Goal: Transaction & Acquisition: Purchase product/service

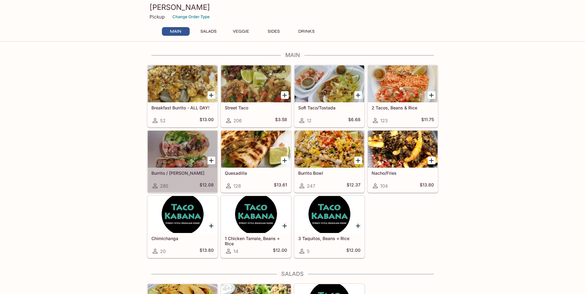
click at [181, 165] on div at bounding box center [183, 149] width 70 height 37
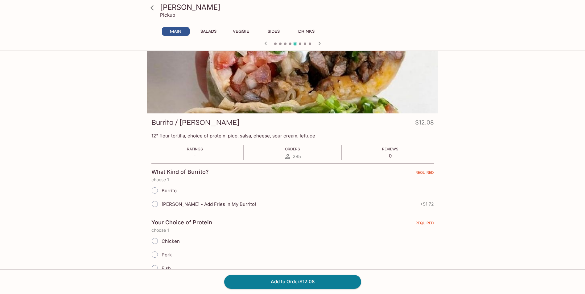
scroll to position [62, 0]
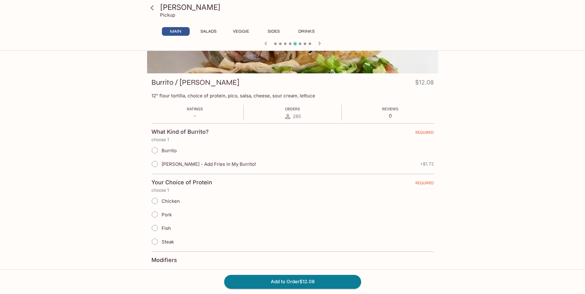
click at [178, 165] on span "[PERSON_NAME] - Add Fries in My Burrito!" at bounding box center [208, 164] width 94 height 6
click at [161, 165] on input "[PERSON_NAME] - Add Fries in My Burrito!" at bounding box center [154, 163] width 13 height 13
radio input "true"
click at [169, 202] on span "Chicken" at bounding box center [170, 201] width 18 height 6
click at [161, 202] on input "Chicken" at bounding box center [154, 200] width 13 height 13
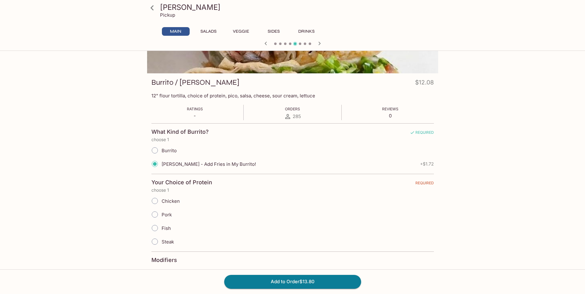
radio input "true"
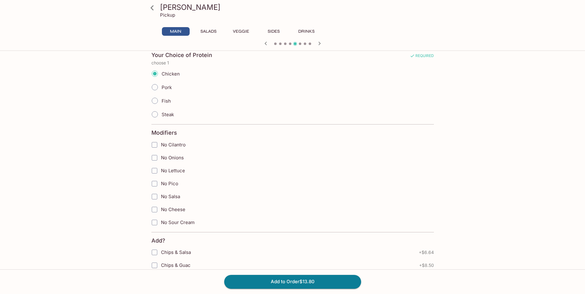
scroll to position [216, 0]
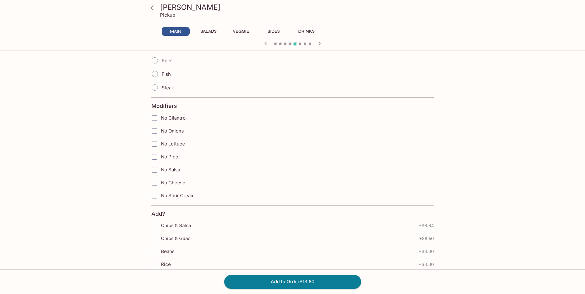
click at [178, 132] on span "No Onions" at bounding box center [172, 131] width 23 height 6
click at [161, 132] on input "No Onions" at bounding box center [154, 131] width 12 height 12
checkbox input "true"
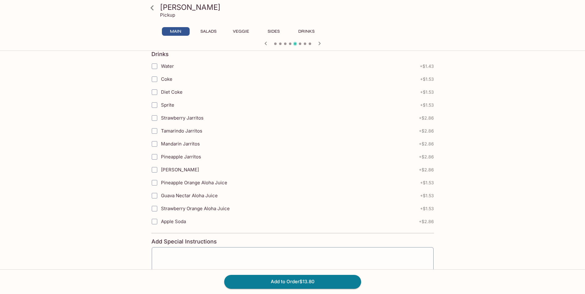
scroll to position [647, 0]
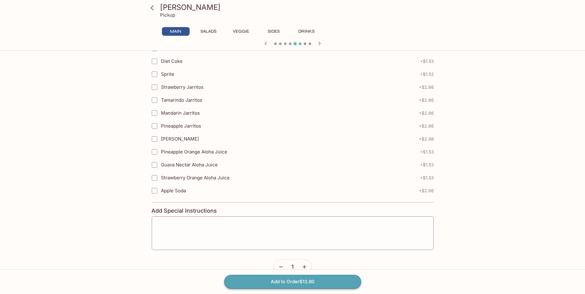
click at [271, 280] on button "Add to Order $13.80" at bounding box center [292, 282] width 137 height 14
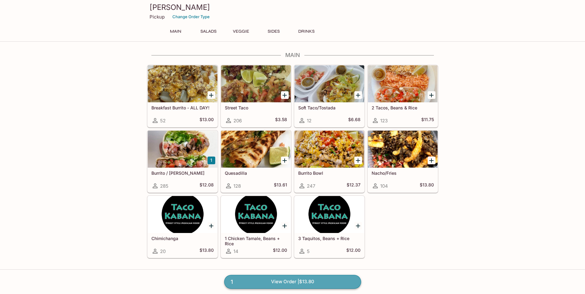
click at [270, 279] on link "1 View Order | $13.80" at bounding box center [292, 282] width 137 height 14
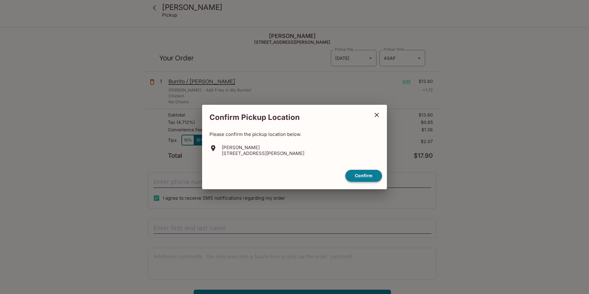
click at [353, 174] on button "Confirm" at bounding box center [363, 176] width 37 height 12
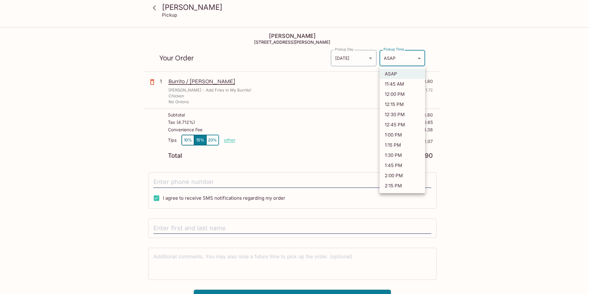
click at [408, 60] on body "Taco Kabana Pickup Taco Kabana [STREET_ADDRESS][PERSON_NAME] Your Order Pickup …" at bounding box center [294, 175] width 589 height 294
click at [403, 101] on li "12:15 PM" at bounding box center [403, 104] width 46 height 10
type input "[DATE]T22:15:20.000000Z"
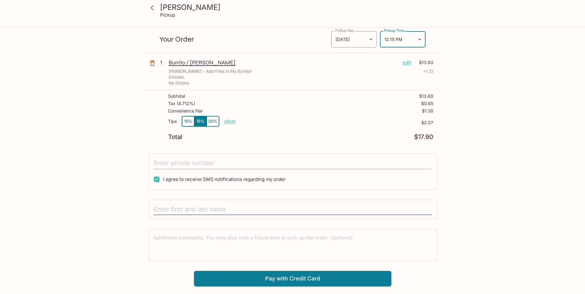
scroll to position [28, 0]
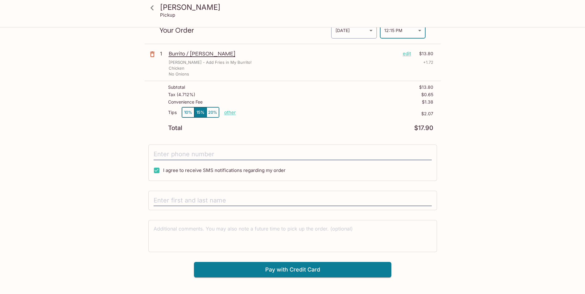
click at [264, 147] on div "I agree to receive SMS notifications regarding my order" at bounding box center [292, 163] width 288 height 36
click at [263, 152] on input "tel" at bounding box center [292, 155] width 278 height 12
type input "[PHONE_NUMBER]"
type input "[PERSON_NAME]"
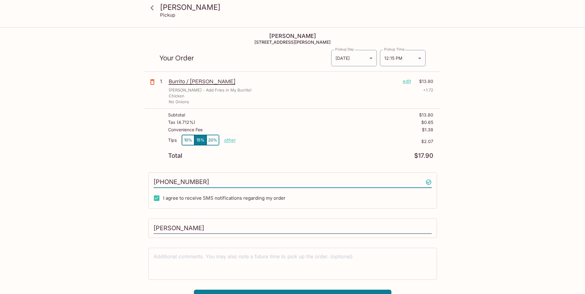
click at [229, 139] on p "other" at bounding box center [230, 140] width 12 height 6
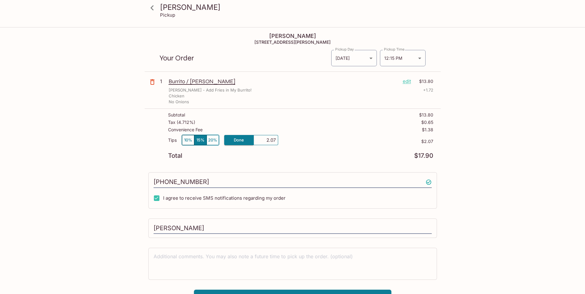
drag, startPoint x: 274, startPoint y: 141, endPoint x: 265, endPoint y: 141, distance: 9.3
click at [265, 141] on input "2.07" at bounding box center [266, 140] width 20 height 7
type input "0.00"
click at [314, 154] on div "Total $17.90" at bounding box center [300, 156] width 265 height 6
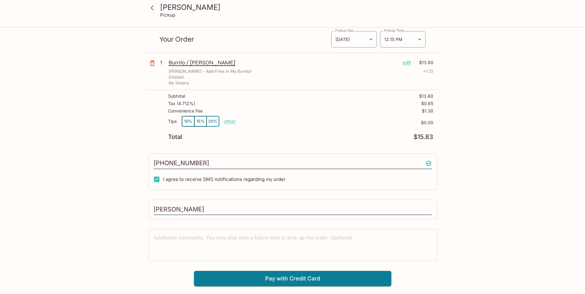
scroll to position [28, 0]
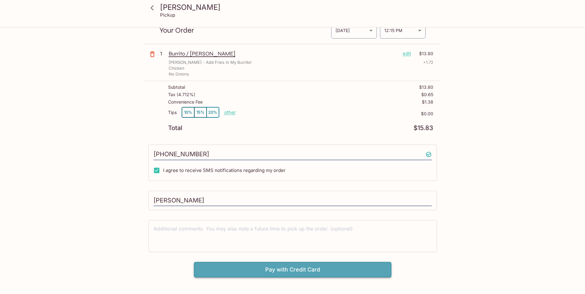
click at [334, 266] on button "Pay with Credit Card" at bounding box center [292, 269] width 197 height 15
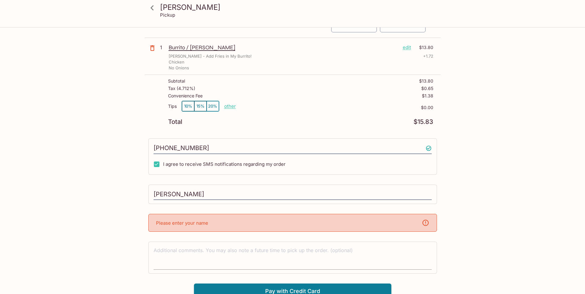
scroll to position [39, 0]
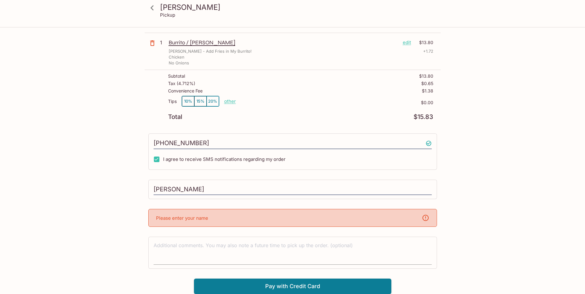
click at [332, 251] on textarea at bounding box center [292, 252] width 278 height 21
click at [260, 192] on input "[PERSON_NAME]" at bounding box center [292, 190] width 278 height 12
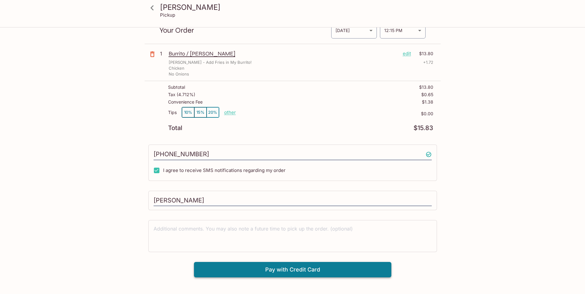
click at [269, 289] on div "Taco Kabana Pickup Taco Kabana [STREET_ADDRESS][PERSON_NAME] Your Order Pickup …" at bounding box center [292, 147] width 585 height 294
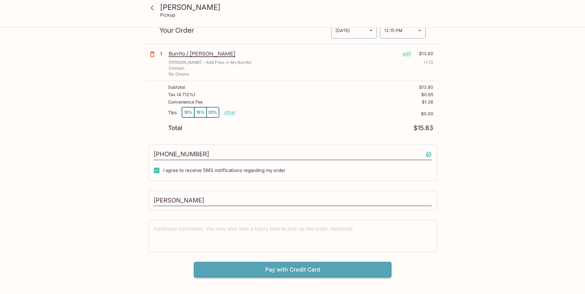
click at [276, 273] on button "Pay with Credit Card" at bounding box center [292, 269] width 197 height 15
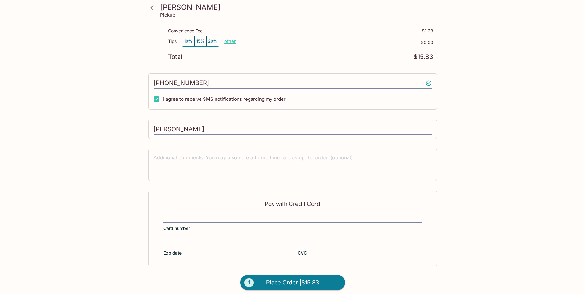
scroll to position [104, 0]
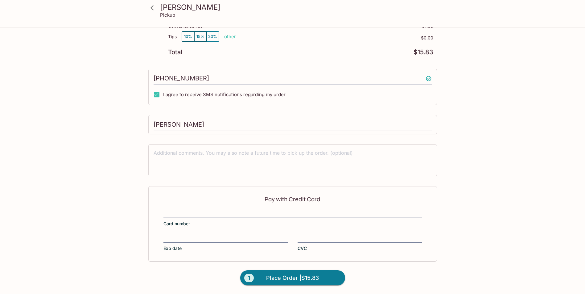
click at [250, 234] on div at bounding box center [225, 238] width 124 height 9
click at [250, 235] on input "Exp date" at bounding box center [225, 235] width 124 height 0
click at [326, 233] on div "Pay with Credit Card Card number Exp date CVC" at bounding box center [292, 223] width 288 height 75
click at [329, 275] on button "1 Place Order | $15.83" at bounding box center [292, 277] width 105 height 15
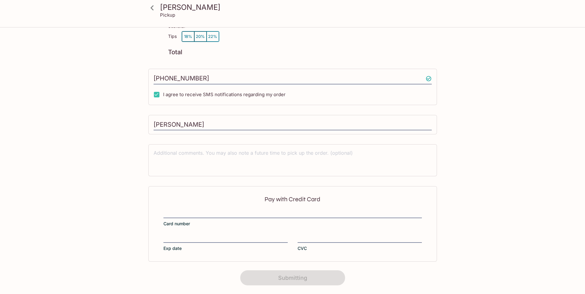
scroll to position [64, 0]
